Goal: Entertainment & Leisure: Consume media (video, audio)

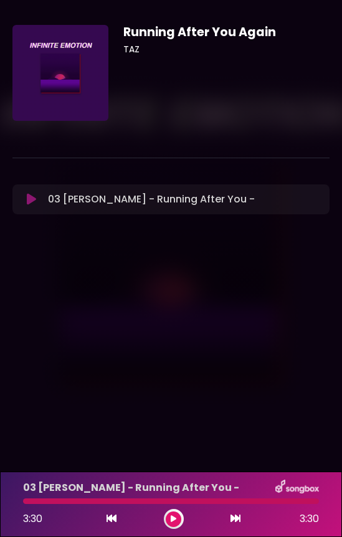
click at [32, 504] on div "03 [PERSON_NAME] - Running After You - 3:30 3:30" at bounding box center [171, 504] width 311 height 49
click at [31, 502] on div at bounding box center [171, 501] width 296 height 6
click at [110, 522] on icon at bounding box center [112, 518] width 10 height 10
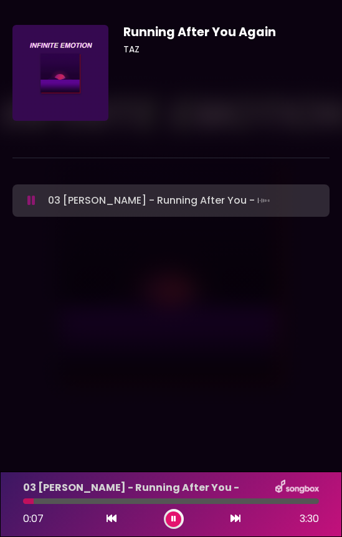
click at [110, 522] on icon at bounding box center [112, 518] width 10 height 10
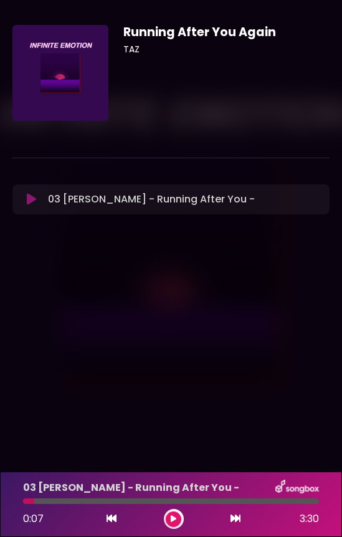
drag, startPoint x: 30, startPoint y: 502, endPoint x: 15, endPoint y: 502, distance: 15.0
click at [16, 502] on div at bounding box center [171, 501] width 311 height 6
click at [26, 501] on div at bounding box center [28, 501] width 11 height 6
click at [110, 522] on icon at bounding box center [112, 518] width 10 height 10
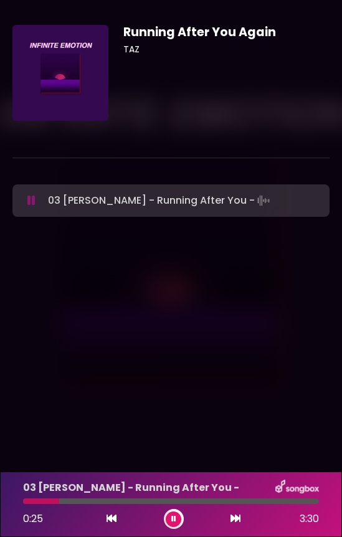
drag, startPoint x: 44, startPoint y: 497, endPoint x: 15, endPoint y: 498, distance: 29.3
click at [16, 498] on div "03 [PERSON_NAME] - Running After You - 0:25 3:30" at bounding box center [171, 504] width 311 height 49
click at [34, 505] on div "03 [PERSON_NAME] - Running After You - 0:26 3:30" at bounding box center [171, 504] width 311 height 49
click at [106, 513] on button at bounding box center [111, 519] width 11 height 16
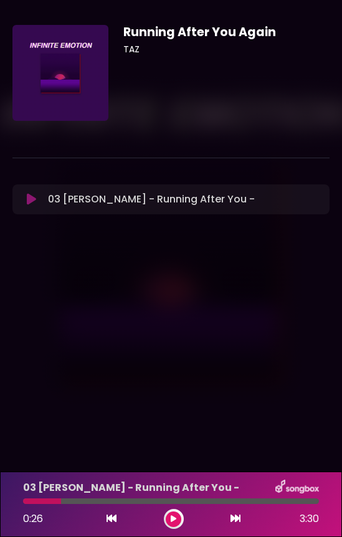
drag, startPoint x: 50, startPoint y: 502, endPoint x: 12, endPoint y: 502, distance: 38.0
click at [12, 502] on div "03 [PERSON_NAME] - Running After You - 0:26 3:30" at bounding box center [171, 504] width 342 height 65
click at [177, 521] on button at bounding box center [174, 520] width 16 height 16
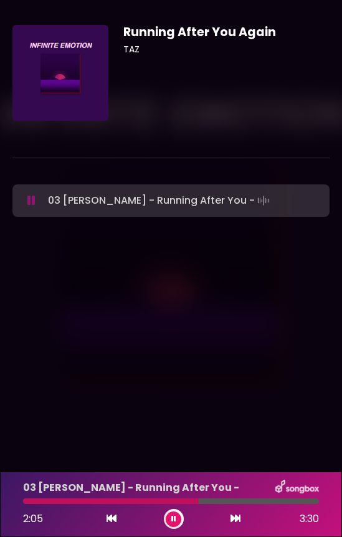
click at [69, 505] on div "03 [PERSON_NAME] - Running After You - 2:05 3:30" at bounding box center [171, 504] width 311 height 49
click at [109, 523] on icon at bounding box center [112, 518] width 10 height 10
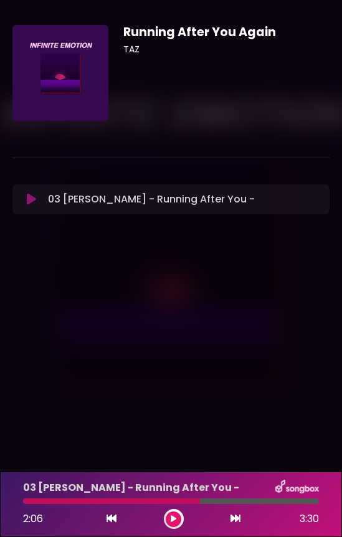
drag, startPoint x: 114, startPoint y: 501, endPoint x: 20, endPoint y: 501, distance: 94.1
click at [20, 501] on div at bounding box center [171, 501] width 311 height 6
drag, startPoint x: 203, startPoint y: 497, endPoint x: 132, endPoint y: 498, distance: 71.0
click at [132, 498] on div "03 [PERSON_NAME] - Running After You - 2:06 3:30" at bounding box center [171, 504] width 311 height 49
click at [166, 498] on div "03 [PERSON_NAME] - Running After You - 2:06 3:30" at bounding box center [171, 504] width 311 height 49
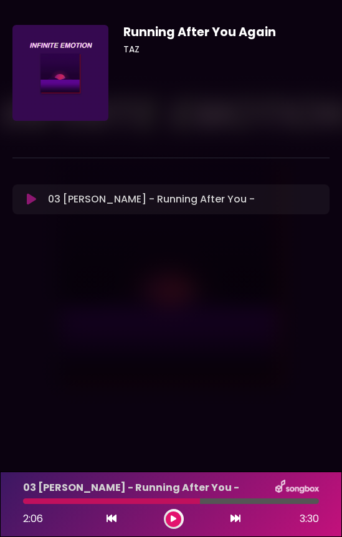
click at [176, 519] on button at bounding box center [174, 520] width 16 height 16
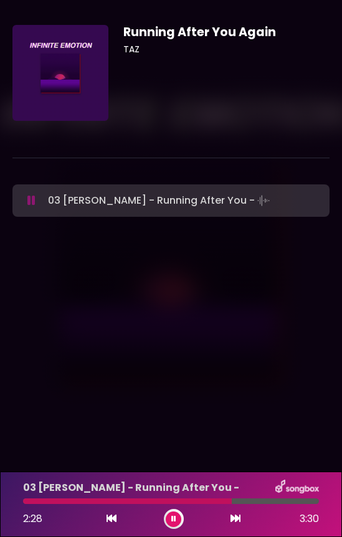
click at [164, 500] on div at bounding box center [171, 501] width 296 height 6
click at [151, 501] on div at bounding box center [171, 501] width 296 height 6
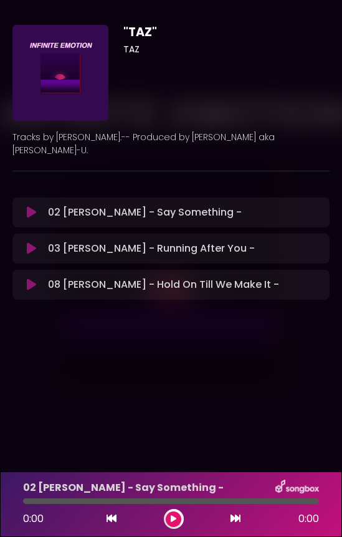
click at [31, 278] on icon at bounding box center [31, 284] width 9 height 12
